Goal: Ask a question: Seek information or help from site administrators or community

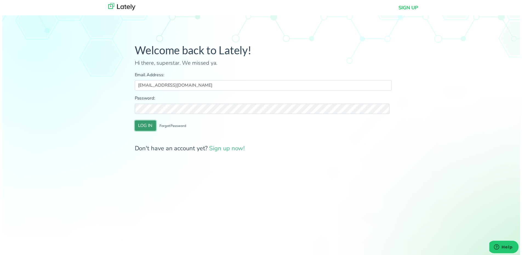
click at [142, 129] on button "LOG IN" at bounding box center [144, 126] width 21 height 10
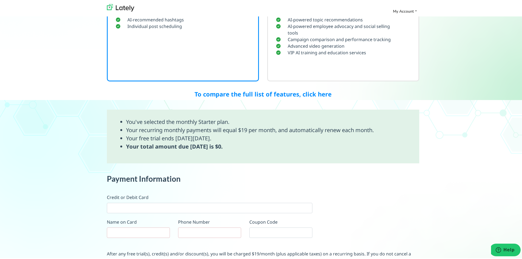
scroll to position [273, 0]
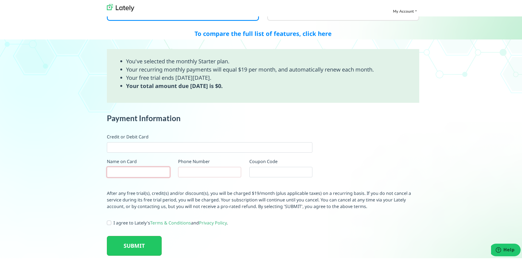
click at [143, 169] on input "text" at bounding box center [138, 171] width 63 height 10
paste input "360FACTORS MARKETING"
type input "360FACTORS MARKETING"
click at [204, 170] on input "tel" at bounding box center [209, 171] width 63 height 10
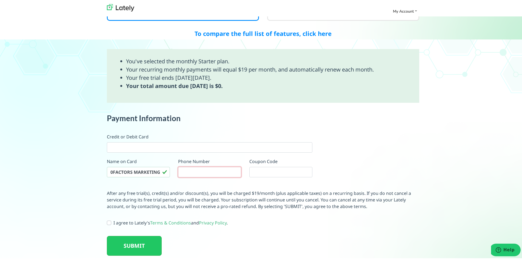
scroll to position [0, 0]
type input "15125651162"
click at [113, 222] on label "I agree to Lately's Terms & Conditions and Privacy Policy ." at bounding box center [170, 221] width 114 height 7
click at [107, 222] on input "I agree to Lately's Terms & Conditions and Privacy Policy ." at bounding box center [109, 220] width 4 height 5
checkbox input "true"
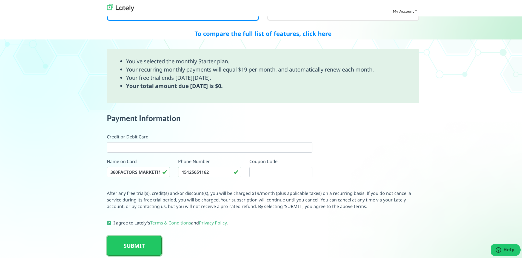
click at [148, 246] on button "SUBMIT" at bounding box center [134, 245] width 55 height 20
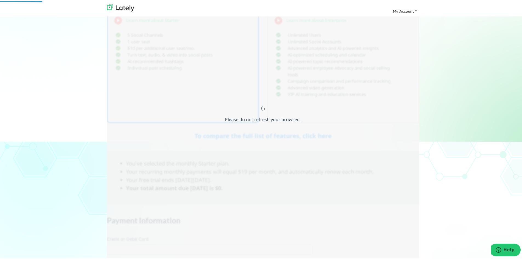
scroll to position [137, 0]
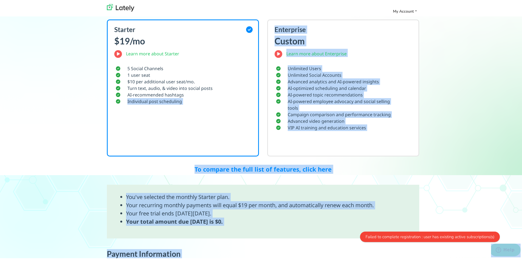
drag, startPoint x: 100, startPoint y: 155, endPoint x: 421, endPoint y: 228, distance: 329.9
click at [421, 228] on div "Welcome back! Please select a Plan: 7 day free trial. Switch plans or cancel an…" at bounding box center [263, 136] width 526 height 517
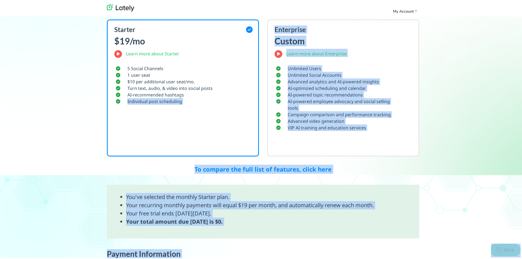
click at [427, 205] on div "Welcome back! Please select a Plan: 7 day free trial. Switch plans or cancel an…" at bounding box center [263, 136] width 526 height 517
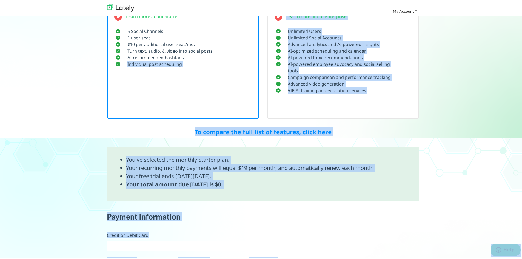
scroll to position [273, 0]
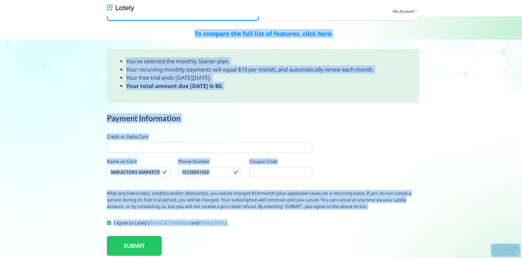
click at [423, 198] on div "Welcome back! Please select a Plan: 7 day free trial. Switch plans or cancel an…" at bounding box center [263, 0] width 526 height 517
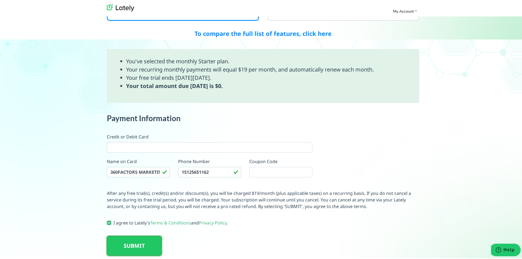
click at [142, 246] on button "SUBMIT" at bounding box center [134, 245] width 55 height 20
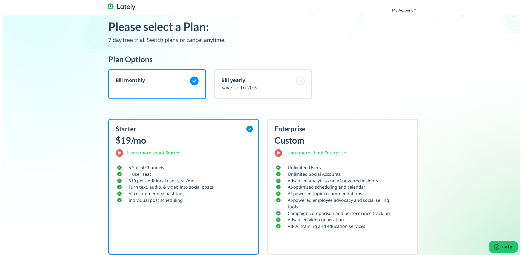
scroll to position [0, 0]
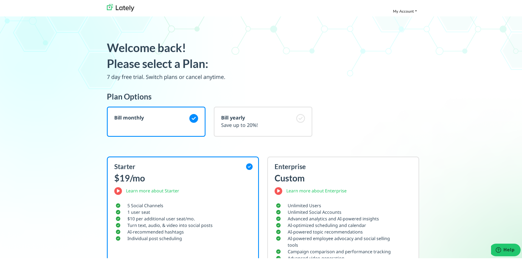
click at [402, 12] on span "My Account" at bounding box center [403, 10] width 21 height 5
click at [379, 19] on link "Logout" at bounding box center [392, 21] width 52 height 10
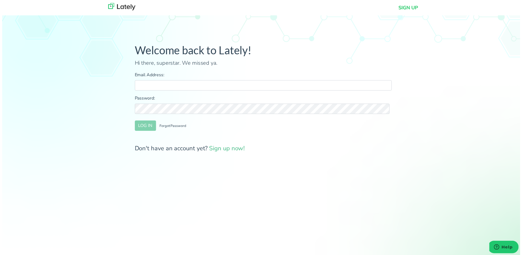
type input "marketing@360factors.com"
click at [142, 123] on button "LOG IN" at bounding box center [144, 126] width 21 height 10
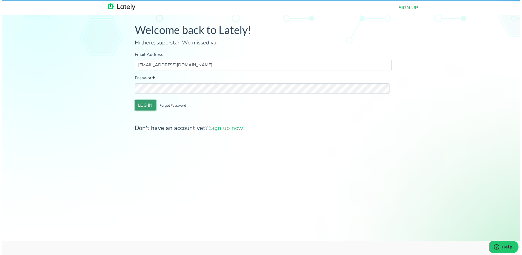
scroll to position [190, 0]
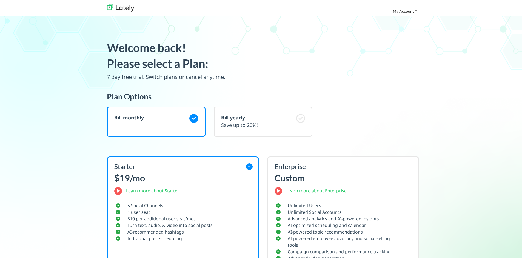
click at [129, 9] on img at bounding box center [120, 6] width 27 height 7
click at [407, 10] on span "My Account" at bounding box center [403, 10] width 21 height 5
click at [126, 10] on img at bounding box center [120, 6] width 27 height 7
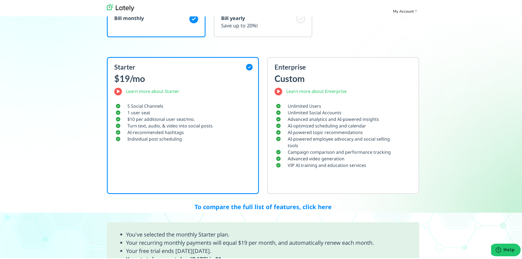
scroll to position [81, 0]
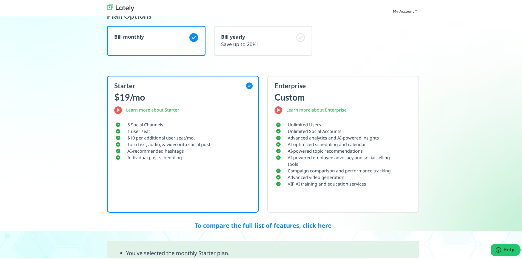
click at [247, 84] on icon at bounding box center [249, 84] width 7 height 7
click at [335, 157] on small "AI-powered employee advocacy and social selling tools" at bounding box center [339, 159] width 102 height 13
click at [334, 156] on small "AI-powered employee advocacy and social selling tools" at bounding box center [339, 159] width 102 height 13
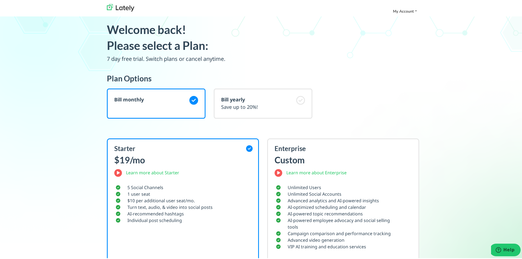
scroll to position [0, 0]
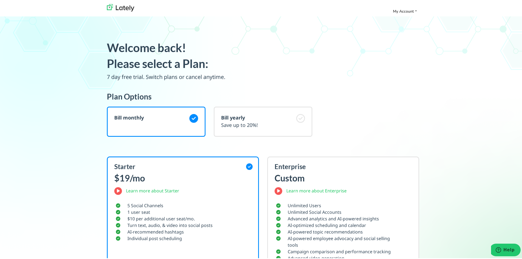
click at [194, 118] on icon at bounding box center [193, 117] width 9 height 9
click at [298, 120] on icon at bounding box center [300, 117] width 9 height 9
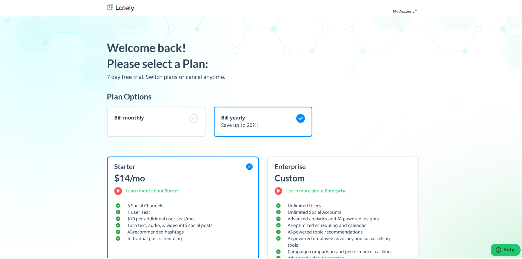
click at [299, 122] on icon at bounding box center [300, 117] width 9 height 9
click at [317, 153] on div "Enterprise Custom Learn more about Enterprise Unlimited Users Unlimited Social …" at bounding box center [343, 214] width 160 height 157
click at [132, 7] on img at bounding box center [120, 6] width 27 height 7
click at [127, 8] on img at bounding box center [120, 6] width 27 height 7
click at [402, 10] on span "My Account" at bounding box center [403, 10] width 21 height 5
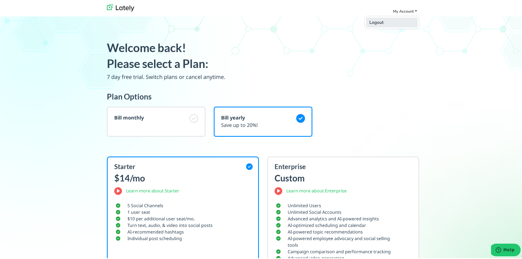
click at [398, 22] on link "Logout" at bounding box center [392, 21] width 52 height 10
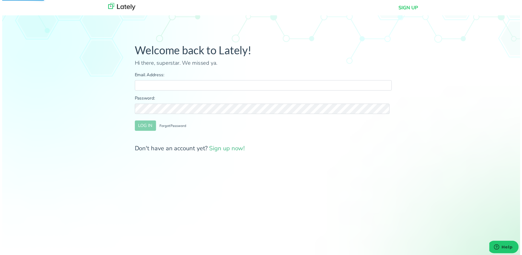
type input "marketing@360factors.com"
click at [147, 129] on button "LOG IN" at bounding box center [144, 126] width 21 height 10
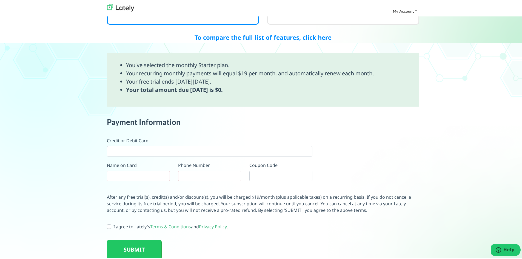
scroll to position [273, 0]
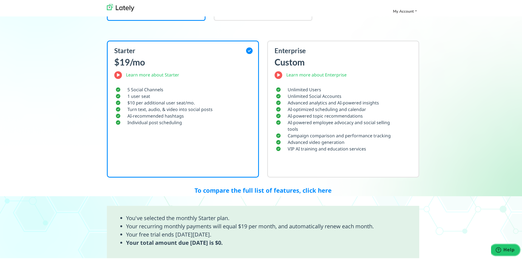
click at [514, 249] on span "Help" at bounding box center [508, 249] width 11 height 5
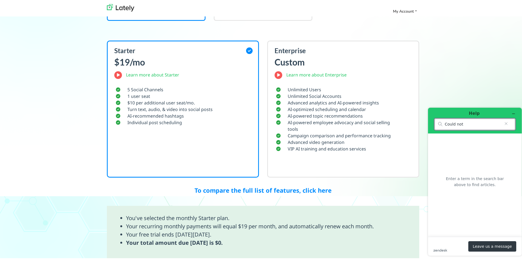
type input "Could not"
click at [508, 125] on icon "Clear search" at bounding box center [506, 123] width 4 height 4
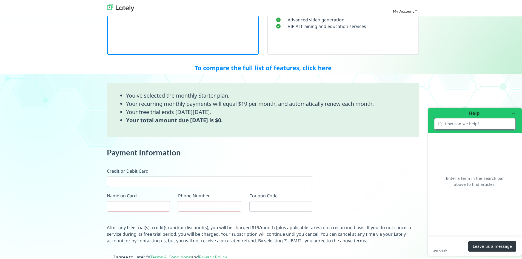
scroll to position [273, 0]
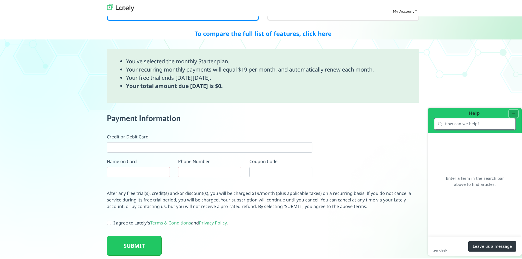
click at [516, 115] on button "Minimize widget" at bounding box center [513, 114] width 9 height 8
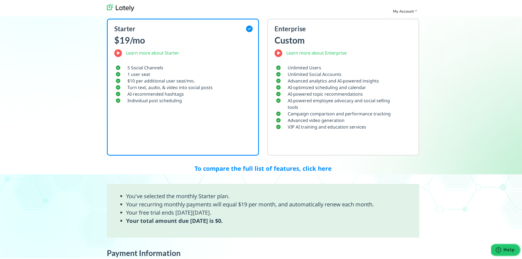
scroll to position [219, 0]
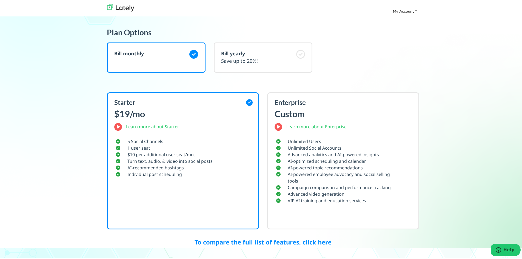
scroll to position [26, 0]
